Goal: Find specific page/section: Find specific page/section

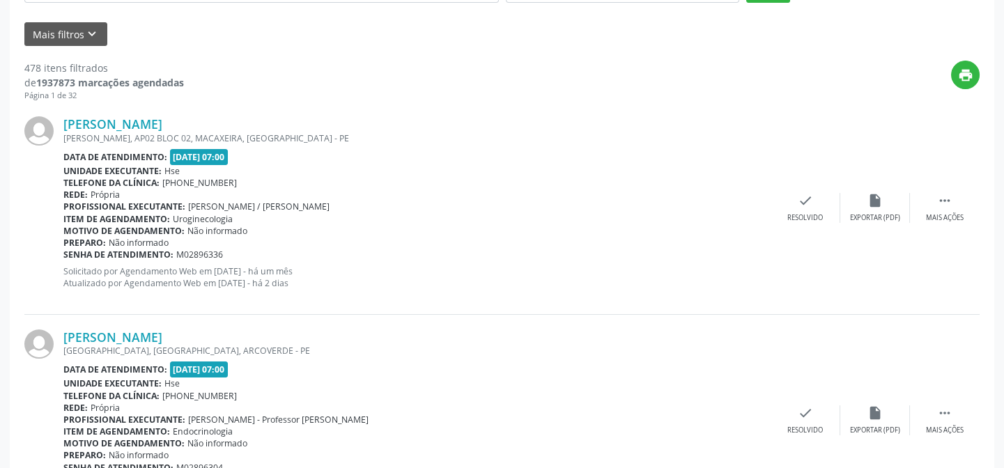
scroll to position [126, 0]
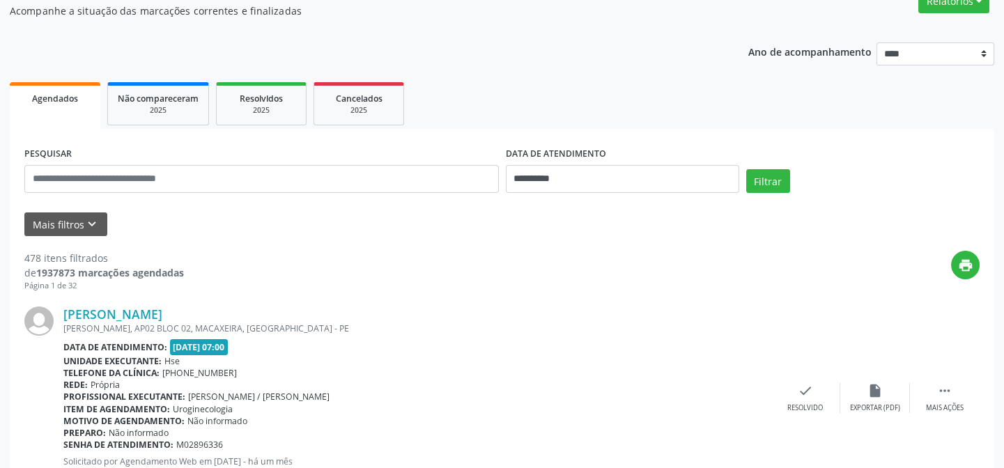
drag, startPoint x: 67, startPoint y: 99, endPoint x: 75, endPoint y: 103, distance: 8.7
click at [68, 98] on span "Agendados" at bounding box center [55, 99] width 46 height 12
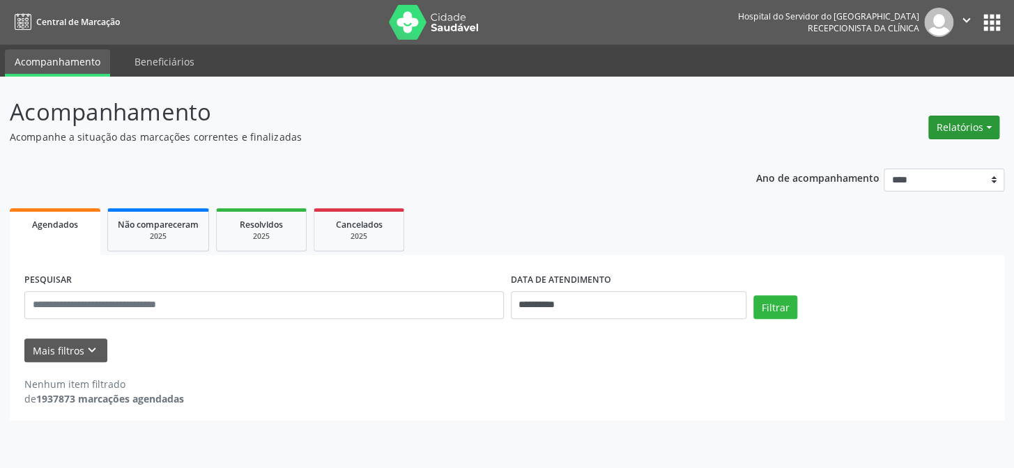
click at [962, 123] on button "Relatórios" at bounding box center [963, 128] width 71 height 24
click at [911, 155] on link "Agendamentos" at bounding box center [928, 157] width 150 height 20
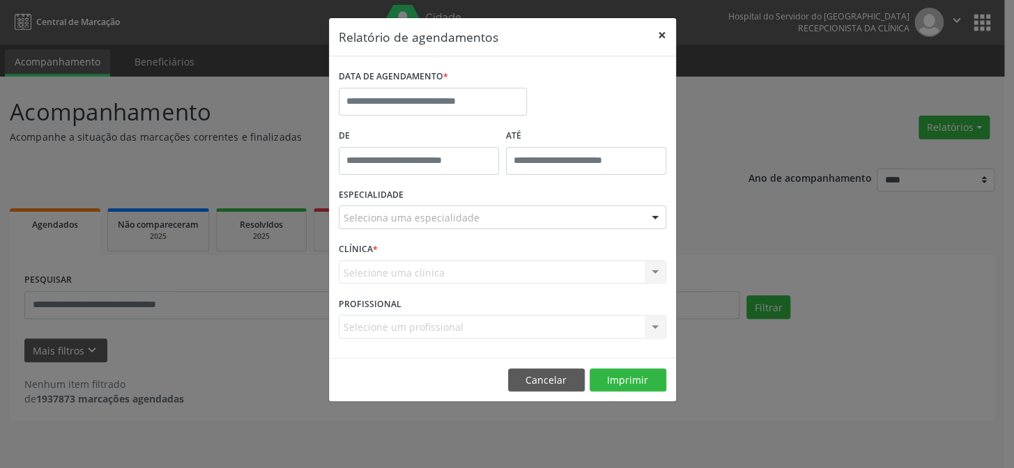
click at [662, 31] on button "×" at bounding box center [662, 35] width 28 height 34
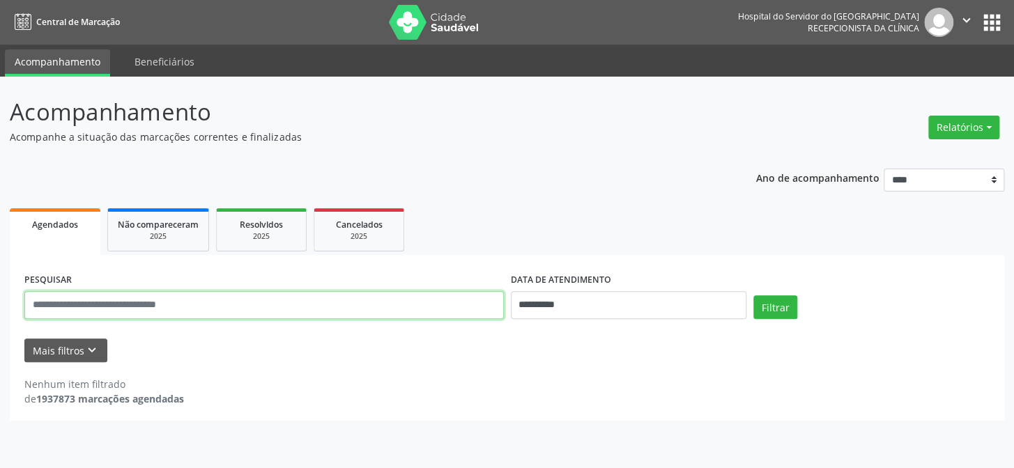
click at [73, 309] on input "text" at bounding box center [263, 305] width 479 height 28
click at [474, 162] on div "**********" at bounding box center [507, 290] width 994 height 263
click at [155, 59] on link "Beneficiários" at bounding box center [164, 61] width 79 height 24
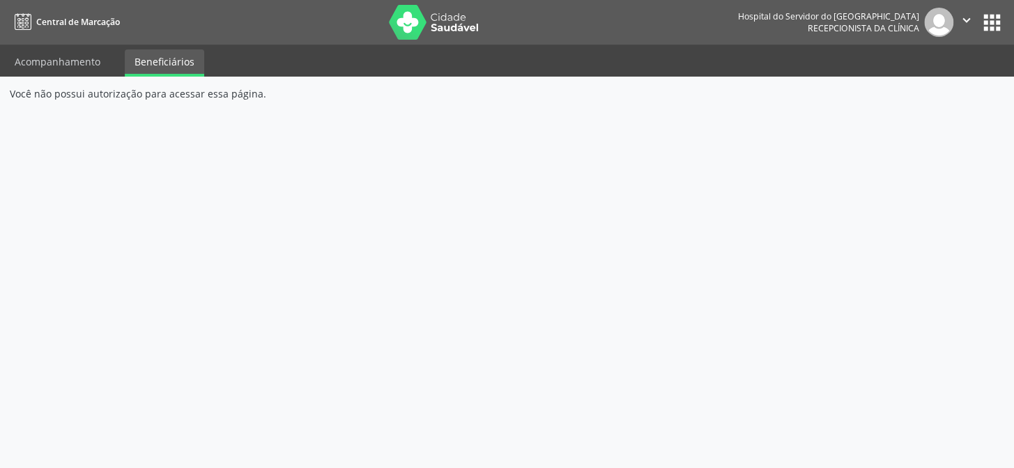
click at [155, 59] on link "Beneficiários" at bounding box center [164, 62] width 79 height 27
click at [48, 58] on link "Acompanhamento" at bounding box center [57, 61] width 105 height 24
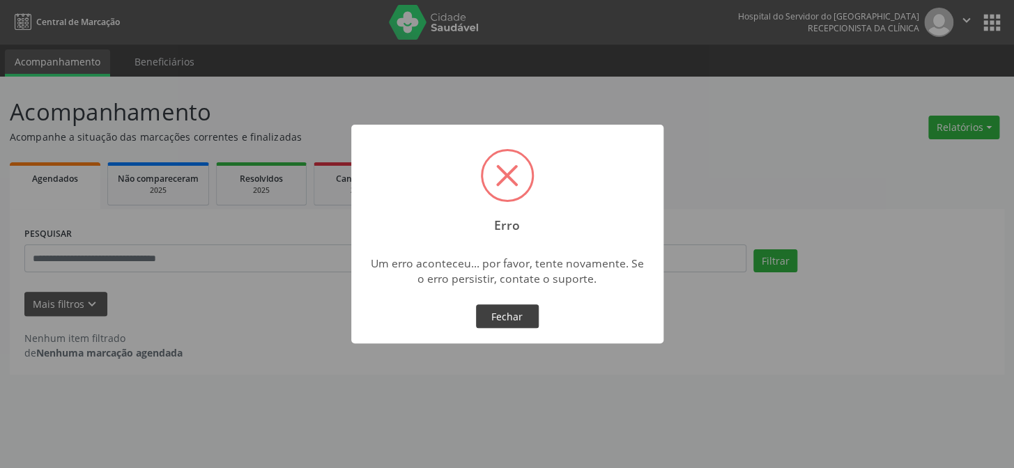
click at [509, 314] on button "Fechar" at bounding box center [507, 316] width 63 height 24
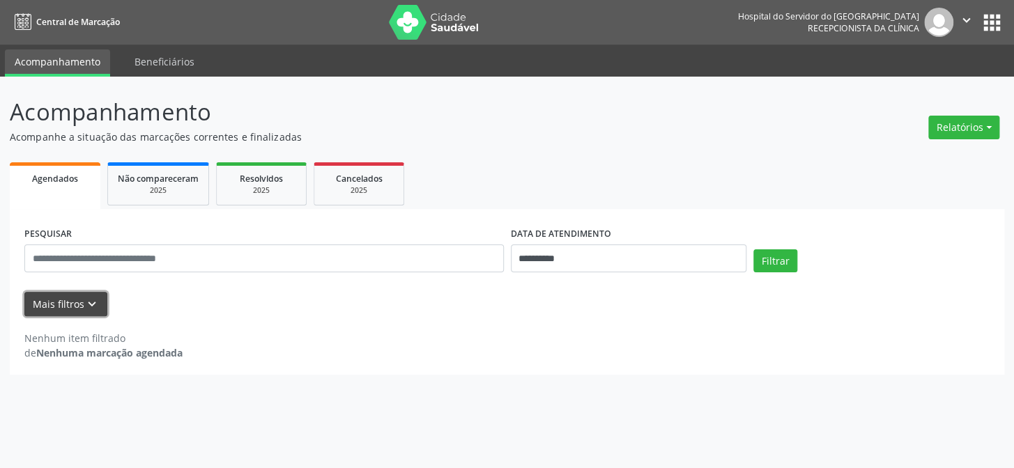
click at [66, 306] on button "Mais filtros keyboard_arrow_down" at bounding box center [65, 304] width 83 height 24
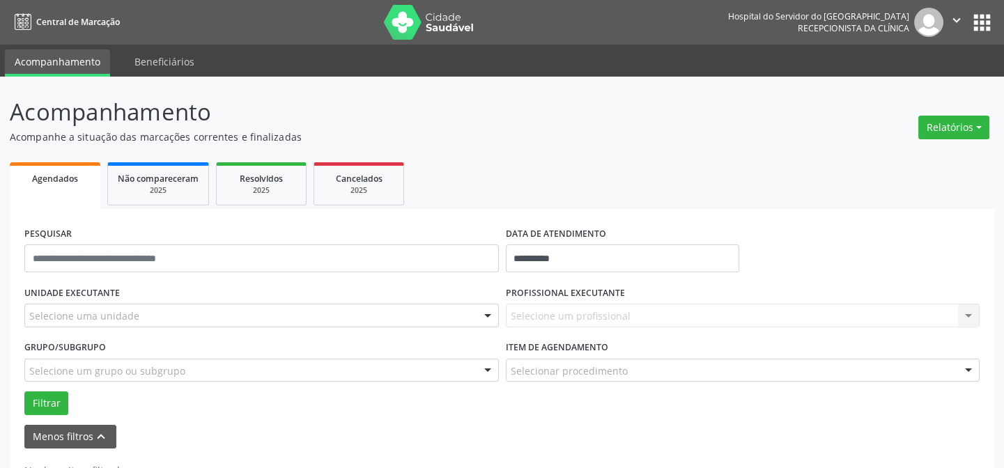
click at [524, 310] on div "Selecione um profissional Nenhum resultado encontrado para: " " Não há nenhuma …" at bounding box center [743, 316] width 474 height 24
click at [70, 325] on input "text" at bounding box center [249, 323] width 441 height 28
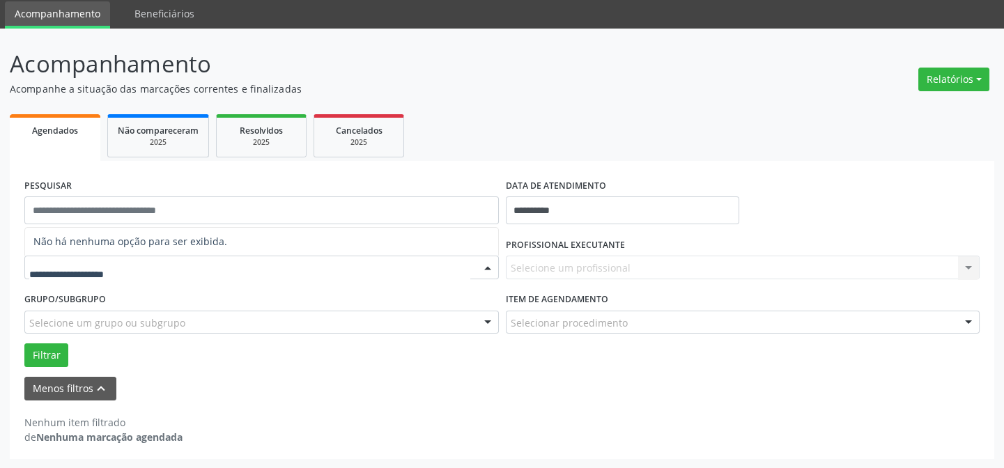
click at [56, 275] on input "text" at bounding box center [249, 275] width 441 height 28
type input "*"
click at [541, 265] on div "Selecione um profissional Nenhum resultado encontrado para: " " Não há nenhuma …" at bounding box center [743, 268] width 474 height 24
click at [967, 265] on div "Selecione um profissional Nenhum resultado encontrado para: " " Não há nenhuma …" at bounding box center [743, 268] width 474 height 24
click at [704, 263] on div "Selecione um profissional Nenhum resultado encontrado para: " " Não há nenhuma …" at bounding box center [743, 268] width 474 height 24
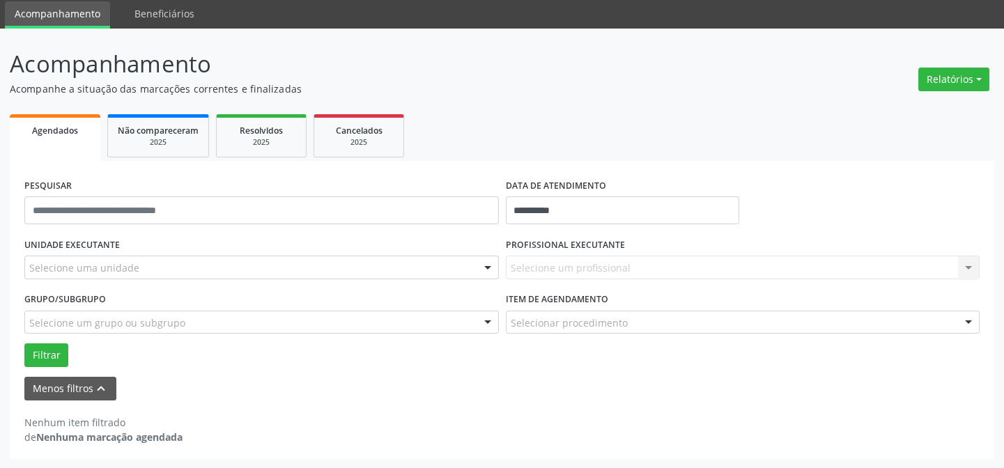
drag, startPoint x: 672, startPoint y: 263, endPoint x: 529, endPoint y: 276, distance: 143.4
click at [550, 275] on div "Selecione um profissional Nenhum resultado encontrado para: " " Não há nenhuma …" at bounding box center [743, 268] width 474 height 24
click at [213, 240] on strong "hse" at bounding box center [221, 241] width 17 height 13
type input "*"
